Goal: Find specific page/section: Find specific page/section

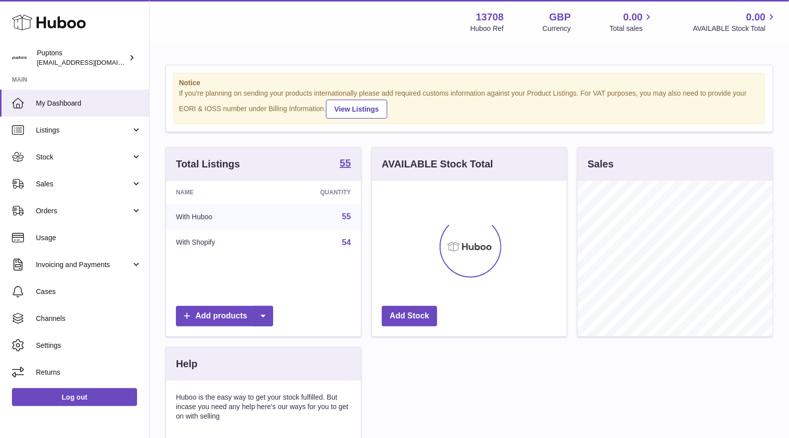
scroll to position [155, 195]
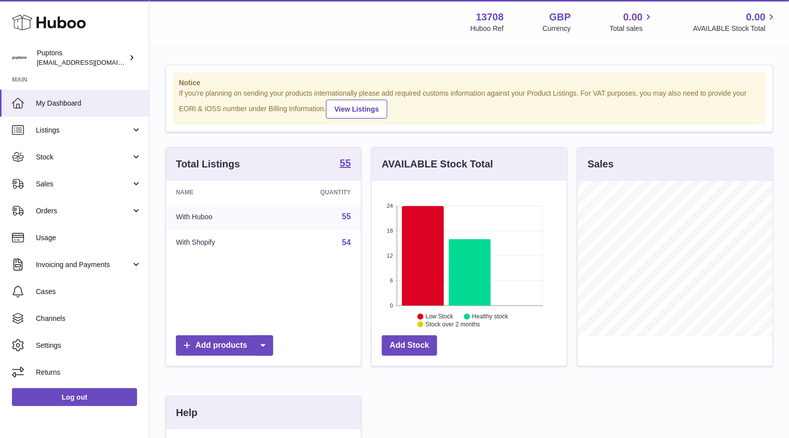
click at [75, 188] on span "Sales" at bounding box center [83, 184] width 95 height 9
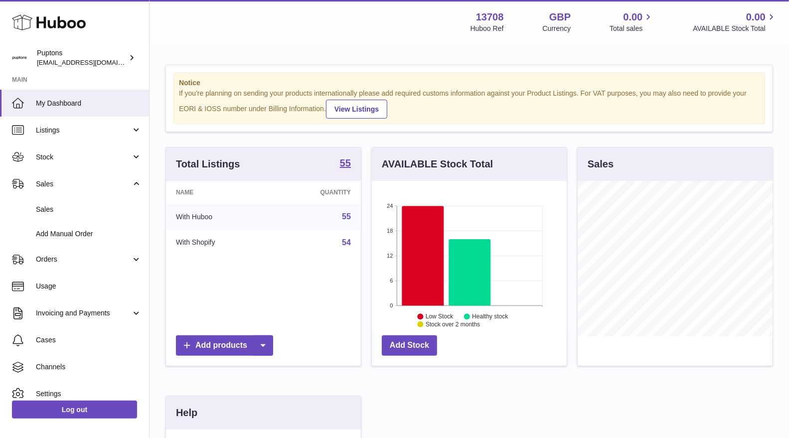
click at [54, 211] on span "Sales" at bounding box center [89, 209] width 106 height 9
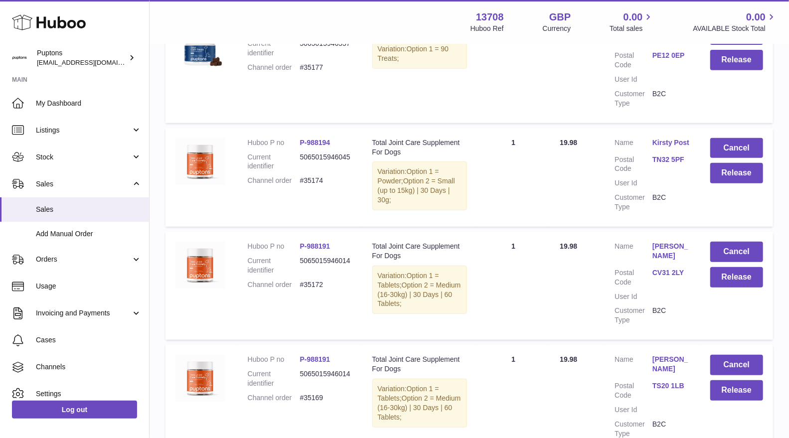
scroll to position [1040, 0]
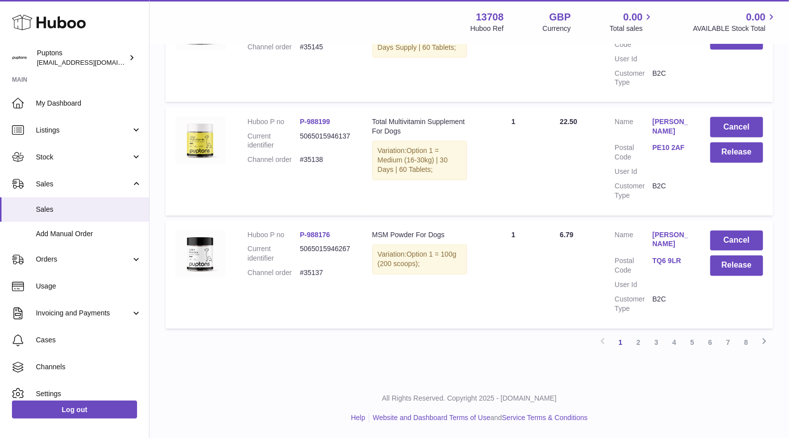
click at [746, 344] on link "8" at bounding box center [747, 343] width 18 height 18
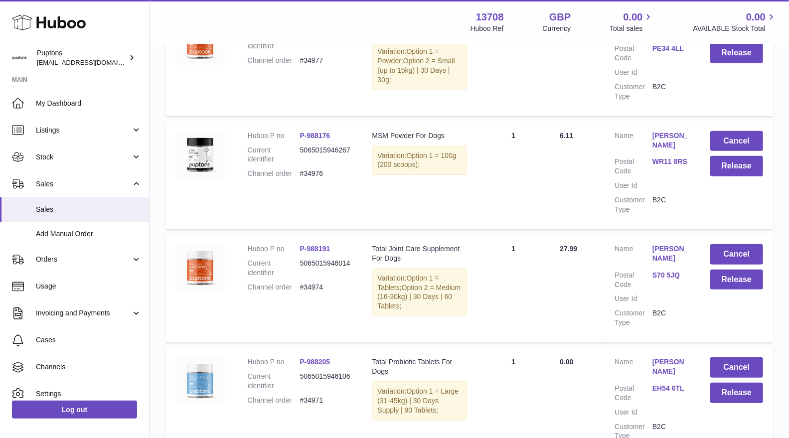
scroll to position [369, 0]
